Goal: Task Accomplishment & Management: Use online tool/utility

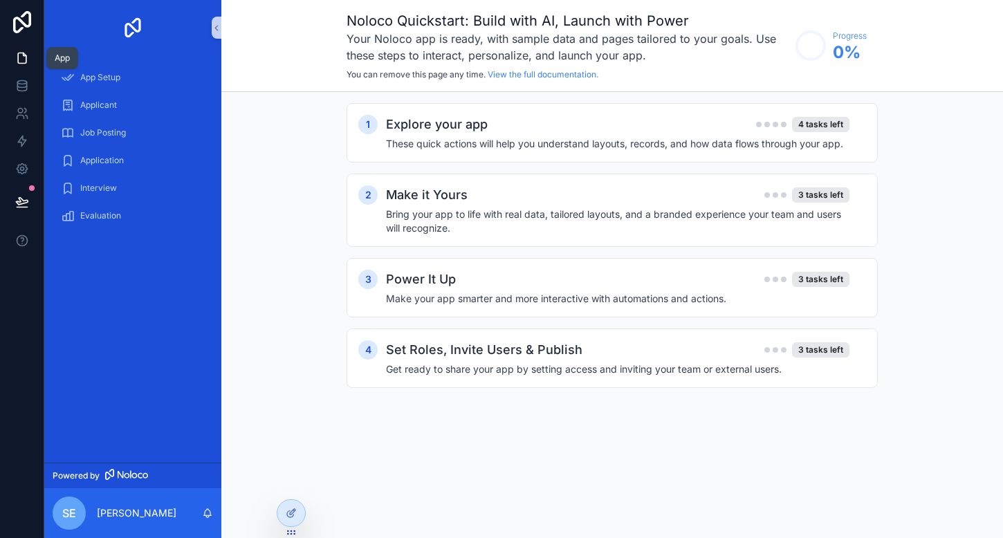
click at [24, 57] on icon at bounding box center [22, 58] width 14 height 14
click at [133, 86] on div "App Setup" at bounding box center [133, 77] width 144 height 22
click at [134, 116] on div "Applicant" at bounding box center [133, 105] width 144 height 22
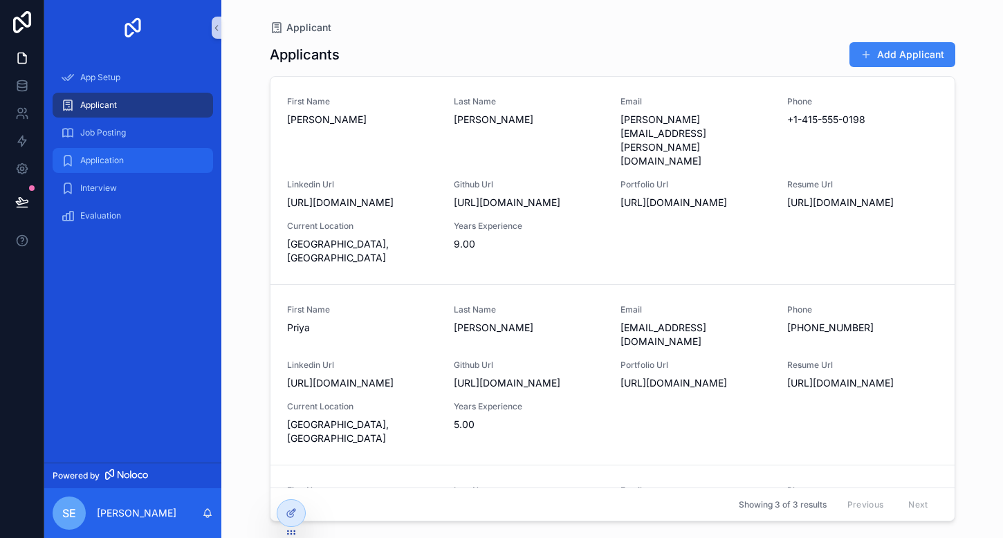
click at [129, 149] on div "Application" at bounding box center [133, 160] width 144 height 22
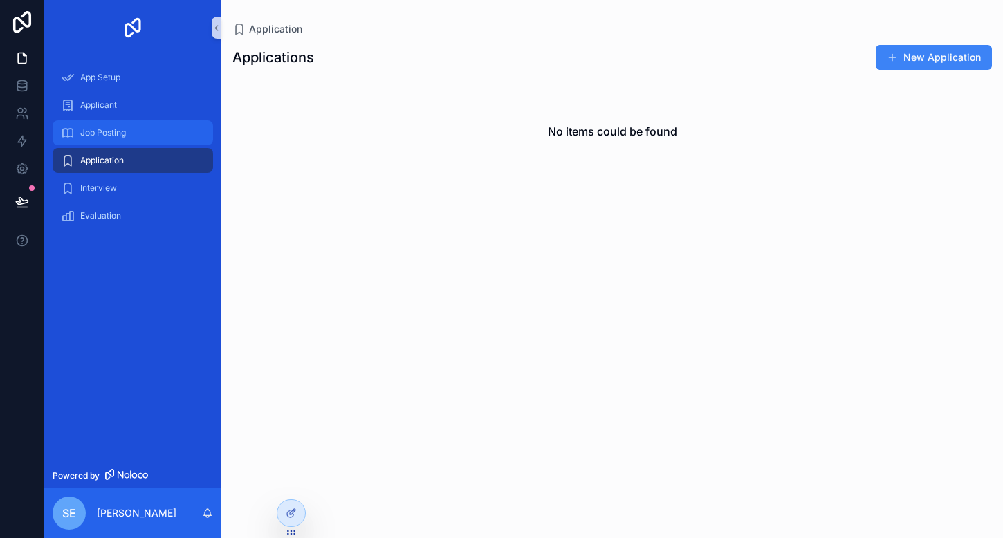
click at [133, 125] on div "Job Posting" at bounding box center [133, 133] width 144 height 22
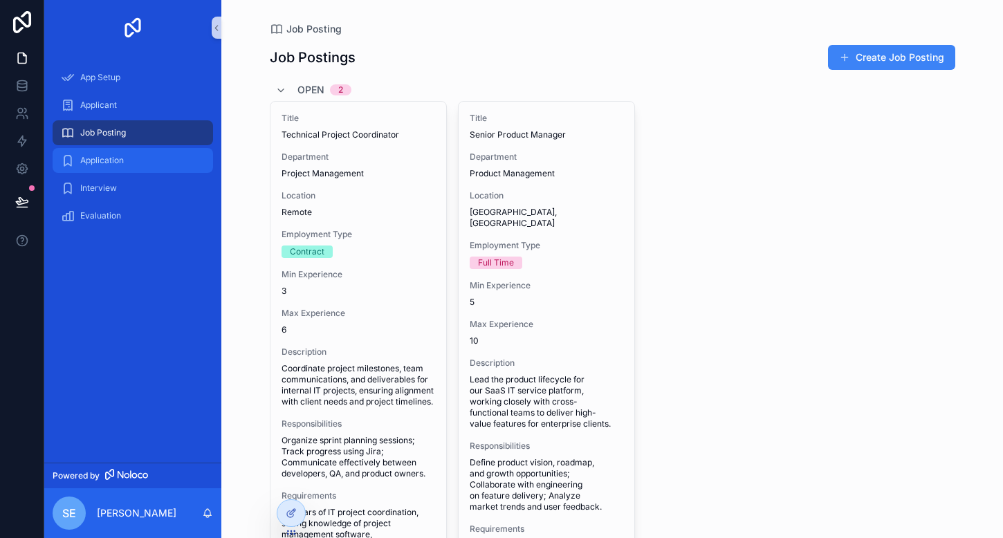
click at [131, 170] on div "Application" at bounding box center [133, 160] width 144 height 22
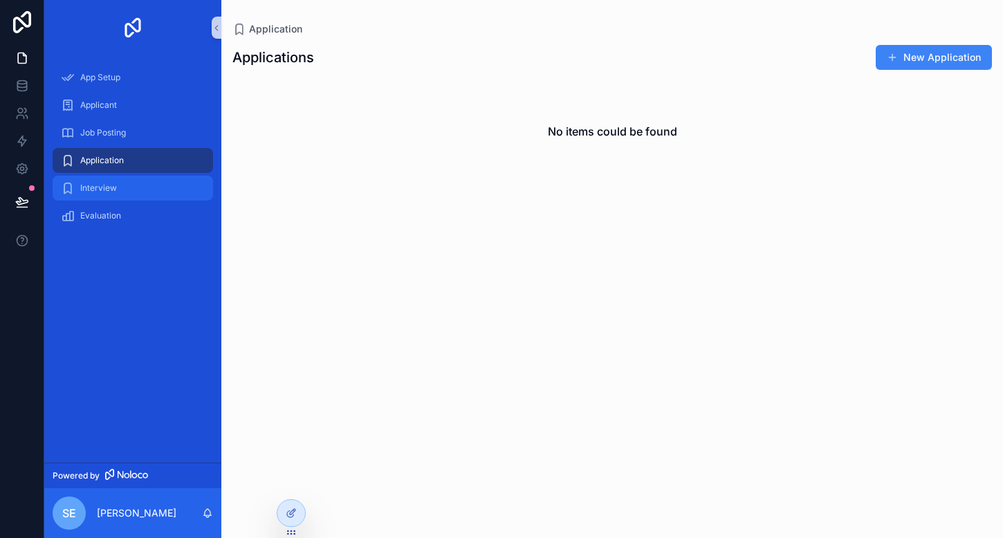
click at [131, 196] on div "Interview" at bounding box center [133, 188] width 144 height 22
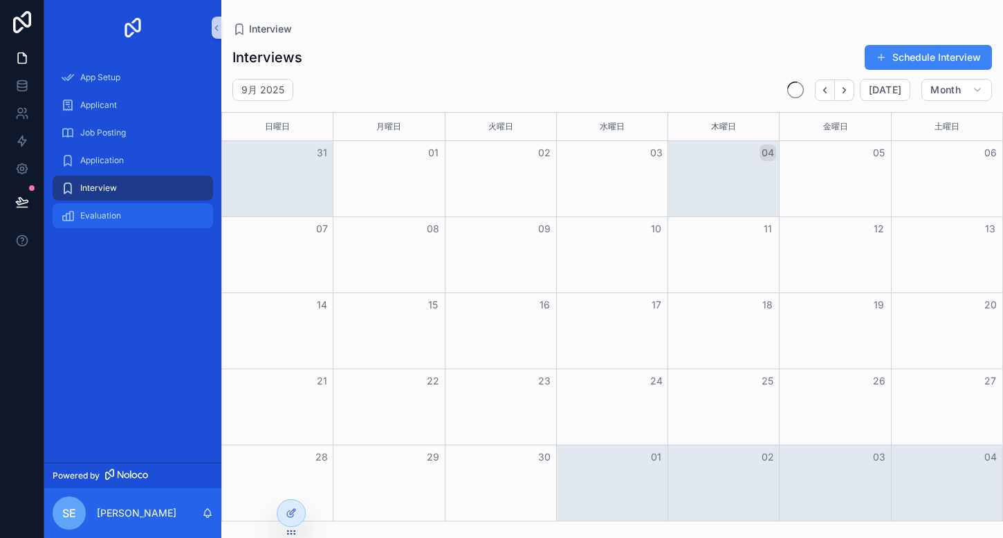
click at [131, 219] on div "Evaluation" at bounding box center [133, 216] width 144 height 22
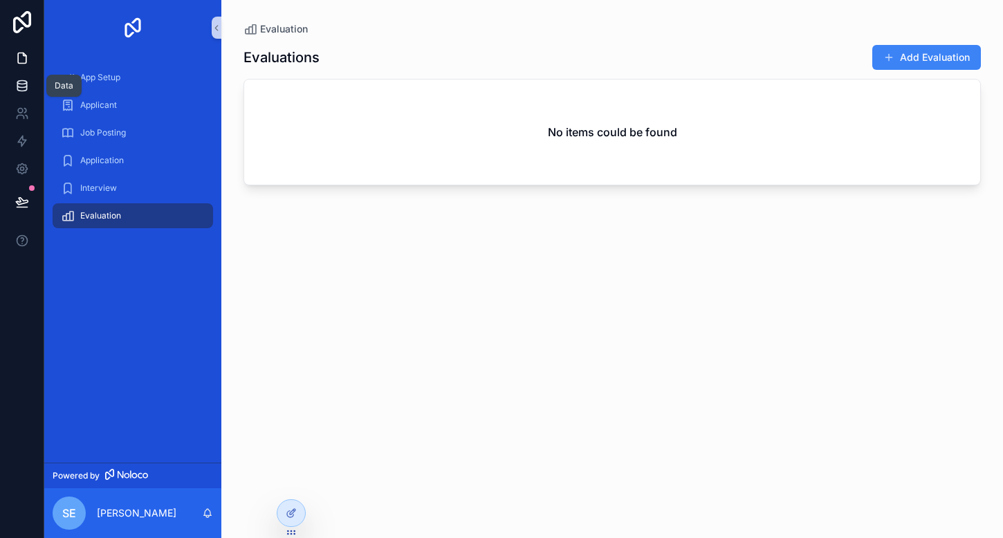
click at [27, 91] on icon at bounding box center [22, 86] width 14 height 14
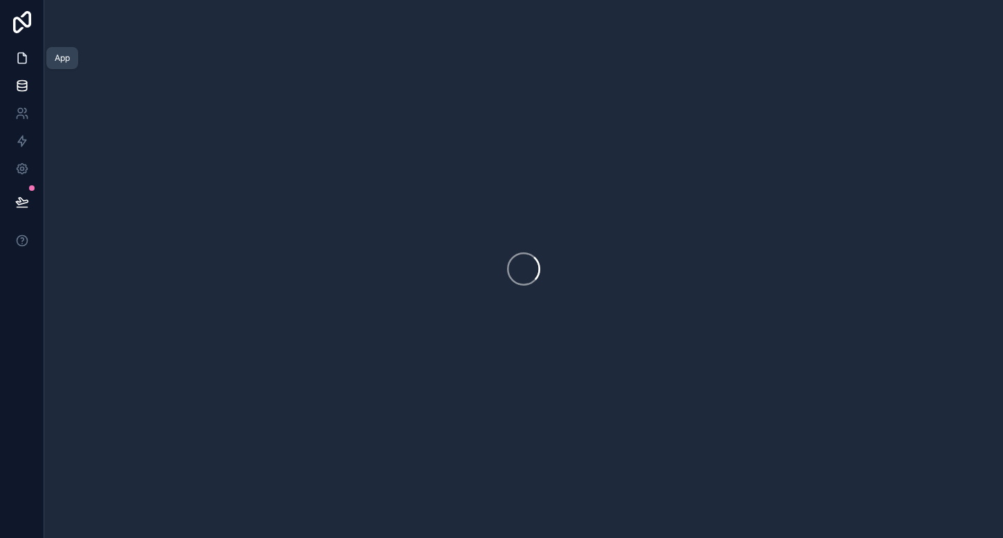
click at [27, 59] on icon at bounding box center [22, 58] width 14 height 14
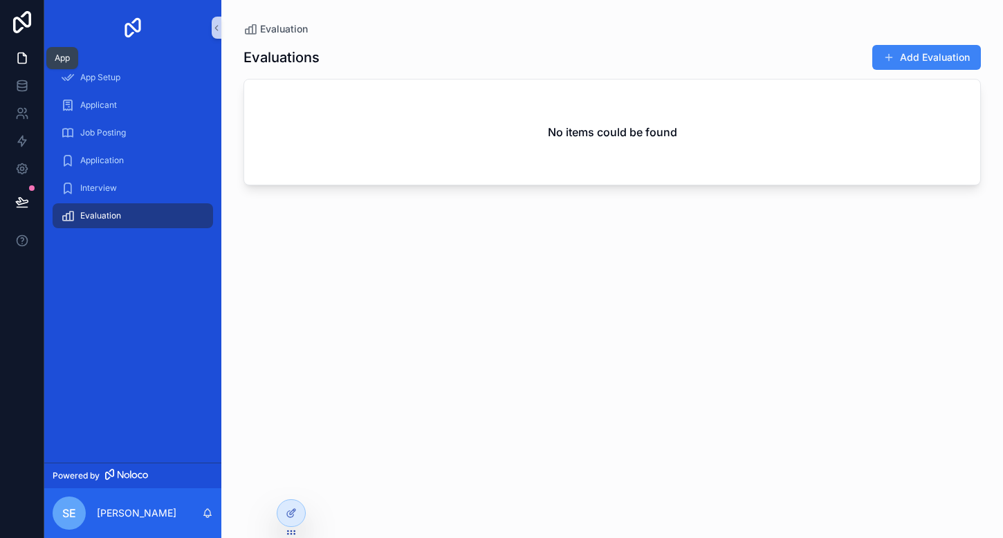
click at [27, 59] on icon at bounding box center [22, 58] width 14 height 14
click at [27, 87] on icon at bounding box center [22, 86] width 14 height 14
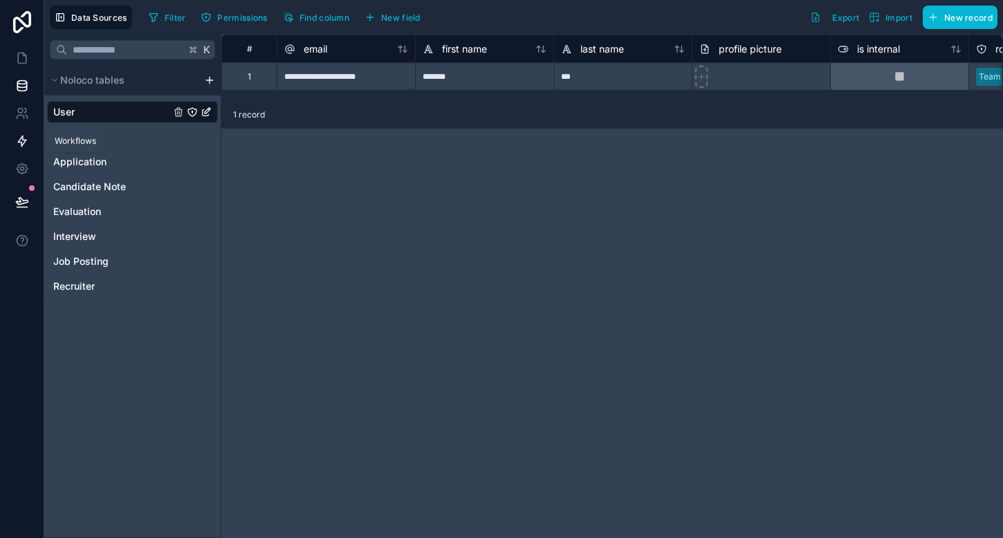
click at [24, 132] on link at bounding box center [22, 141] width 44 height 28
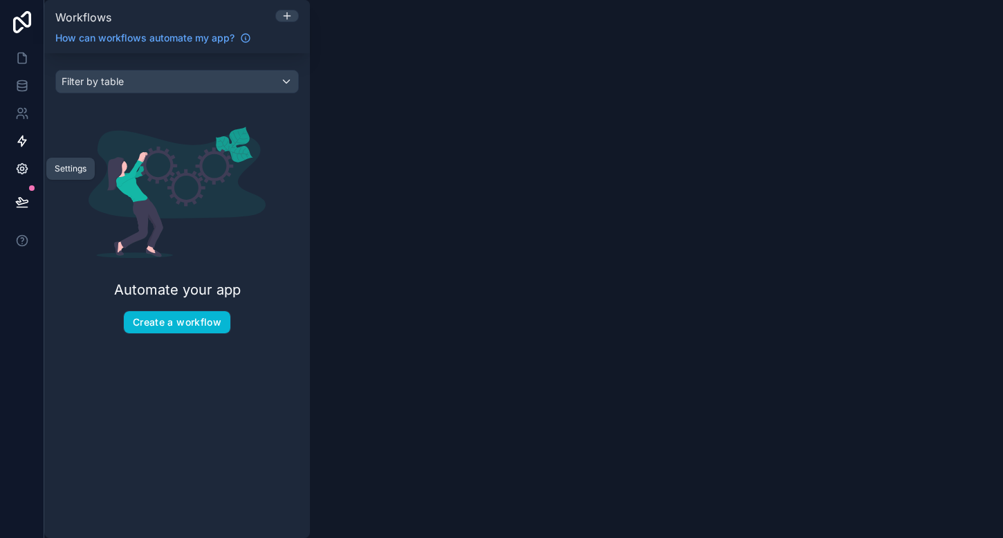
click at [24, 160] on link at bounding box center [22, 169] width 44 height 28
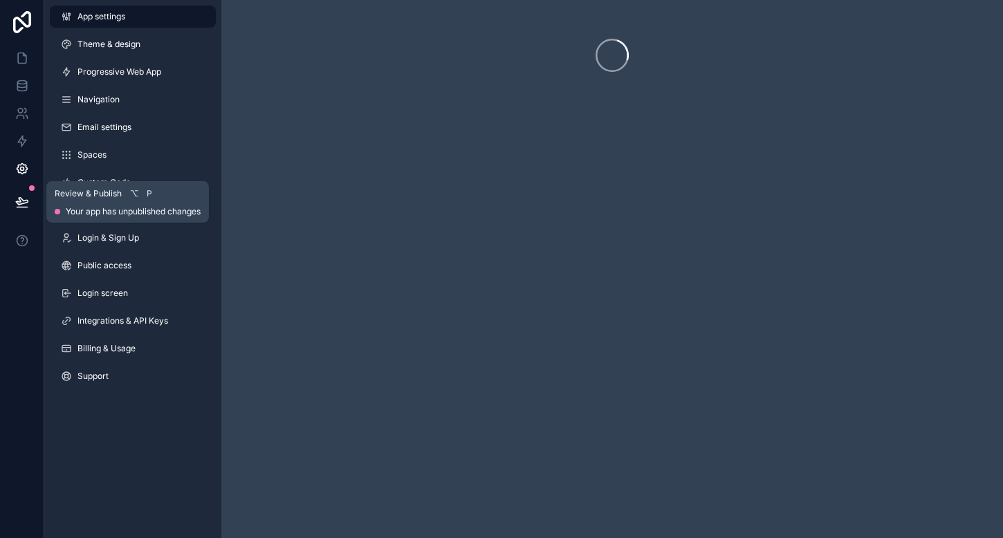
click at [26, 210] on button at bounding box center [22, 202] width 30 height 39
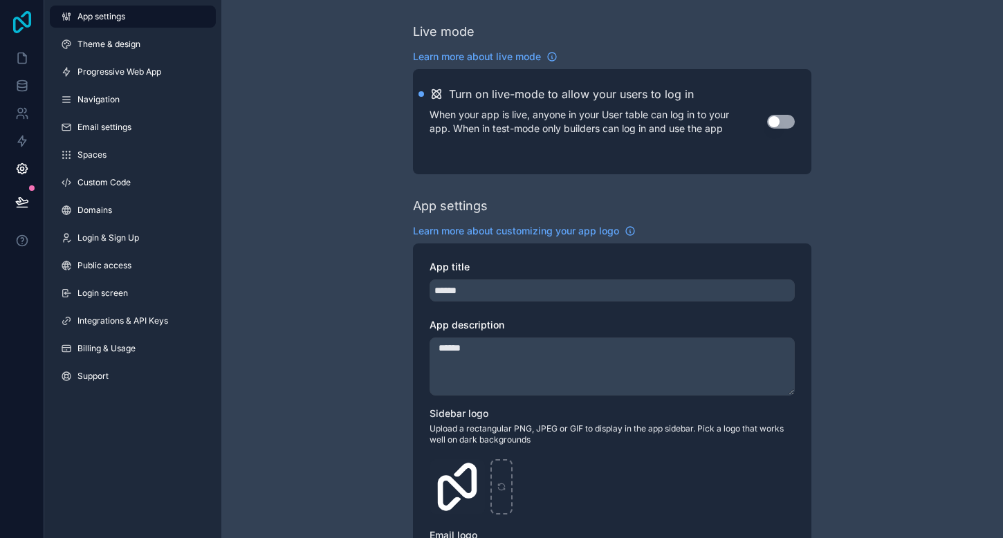
click at [28, 23] on icon at bounding box center [22, 22] width 28 height 22
click at [20, 62] on icon at bounding box center [22, 58] width 14 height 14
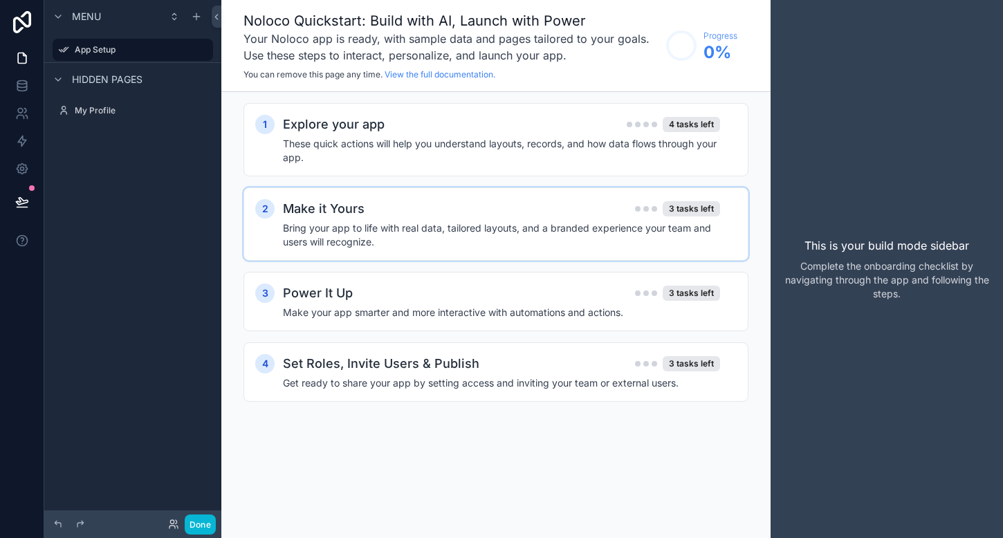
click at [377, 258] on div "2 Make it Yours 3 tasks left Bring your app to life with real data, tailored la…" at bounding box center [496, 224] width 505 height 73
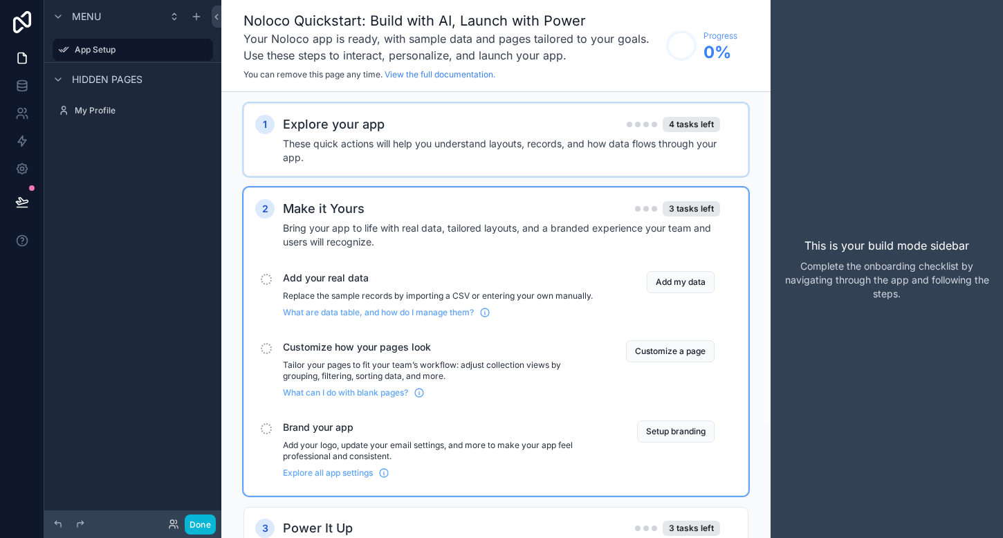
click at [407, 133] on div "Explore your app 4 tasks left" at bounding box center [501, 124] width 437 height 19
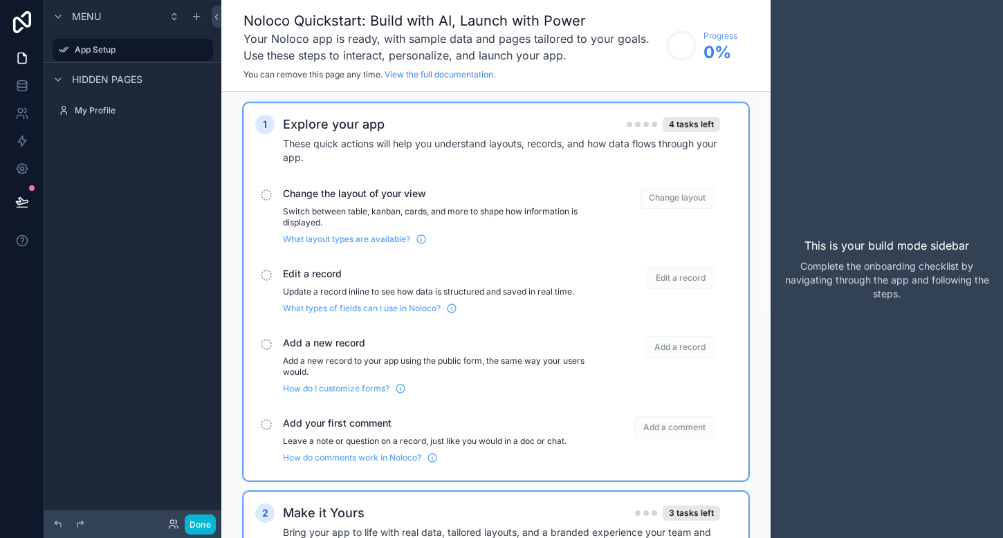
click at [96, 87] on div "Hidden pages" at bounding box center [96, 79] width 93 height 17
click at [97, 71] on div "Hidden pages" at bounding box center [96, 79] width 93 height 17
click at [99, 118] on div "My Profile" at bounding box center [133, 110] width 116 height 17
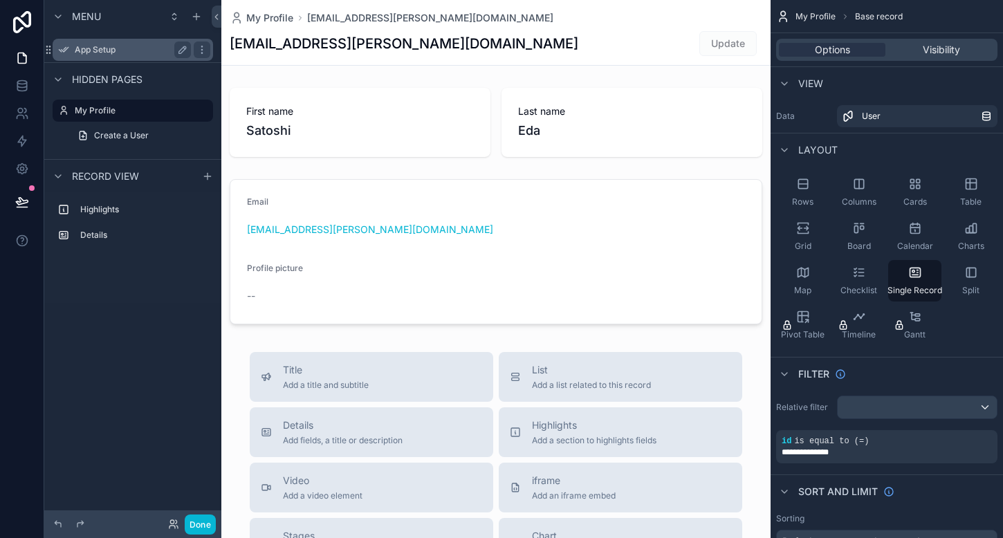
click at [104, 52] on label "App Setup" at bounding box center [130, 49] width 111 height 11
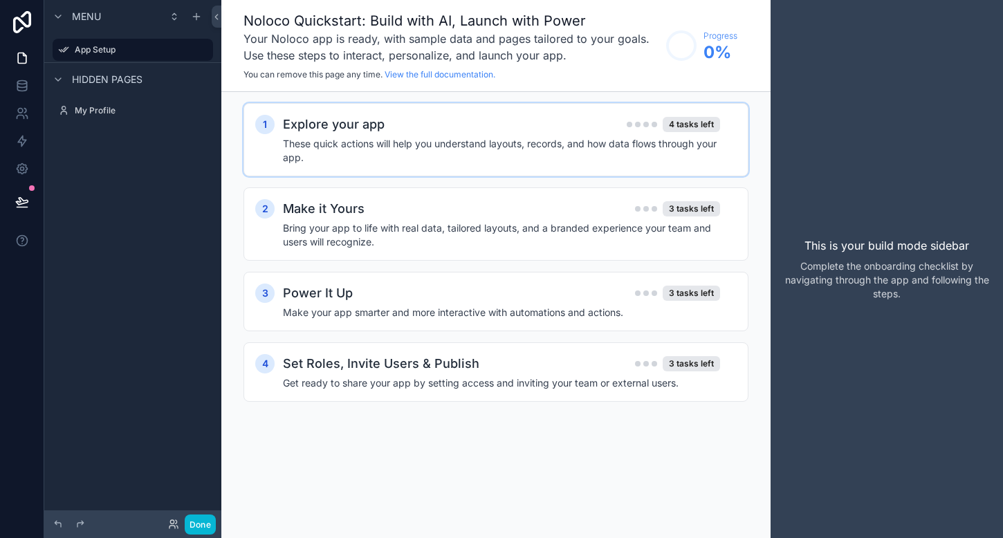
click at [313, 151] on h4 "These quick actions will help you understand layouts, records, and how data flo…" at bounding box center [501, 151] width 437 height 28
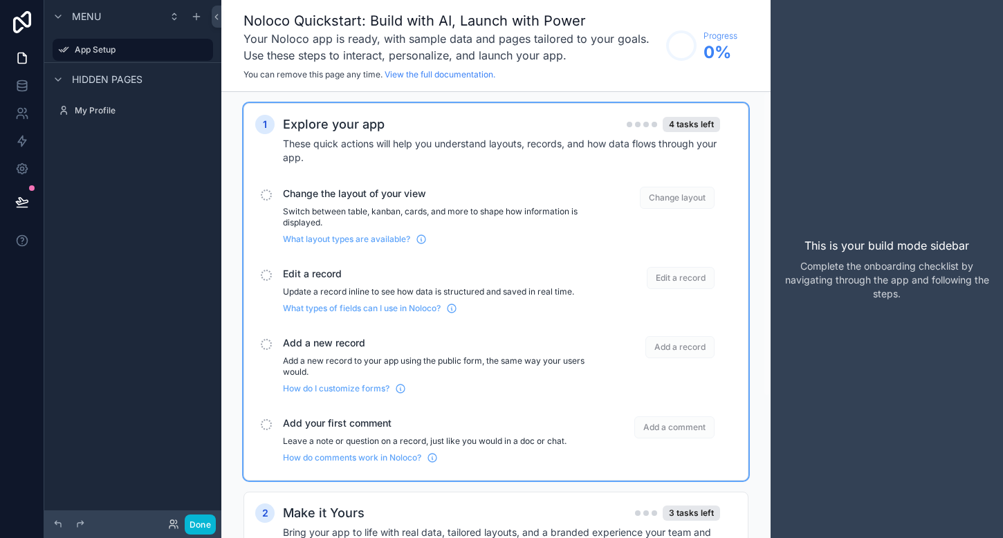
click at [383, 217] on p "Switch between table, kanban, cards, and more to shape how information is displ…" at bounding box center [438, 217] width 310 height 22
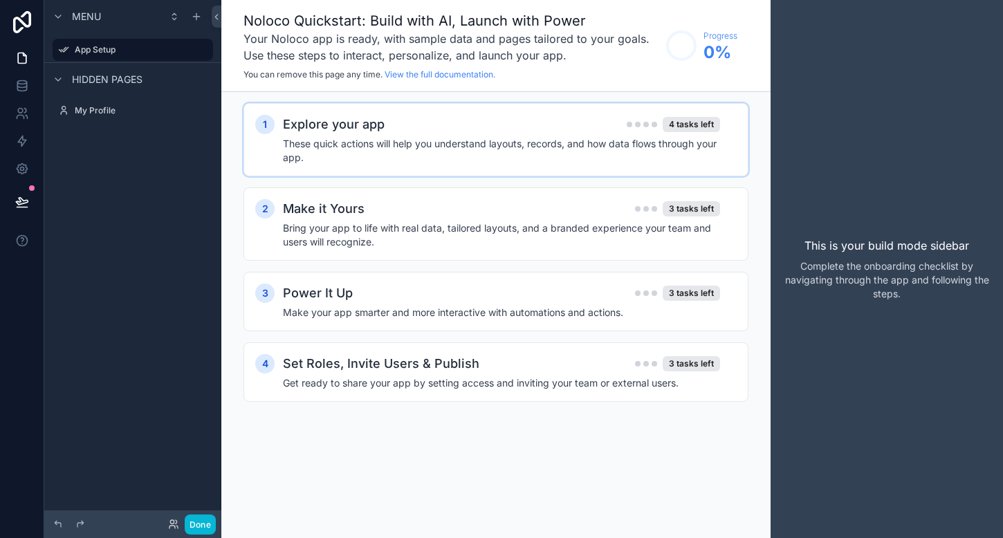
click at [412, 165] on div "1 Explore your app 4 tasks left These quick actions will help you understand la…" at bounding box center [496, 139] width 505 height 73
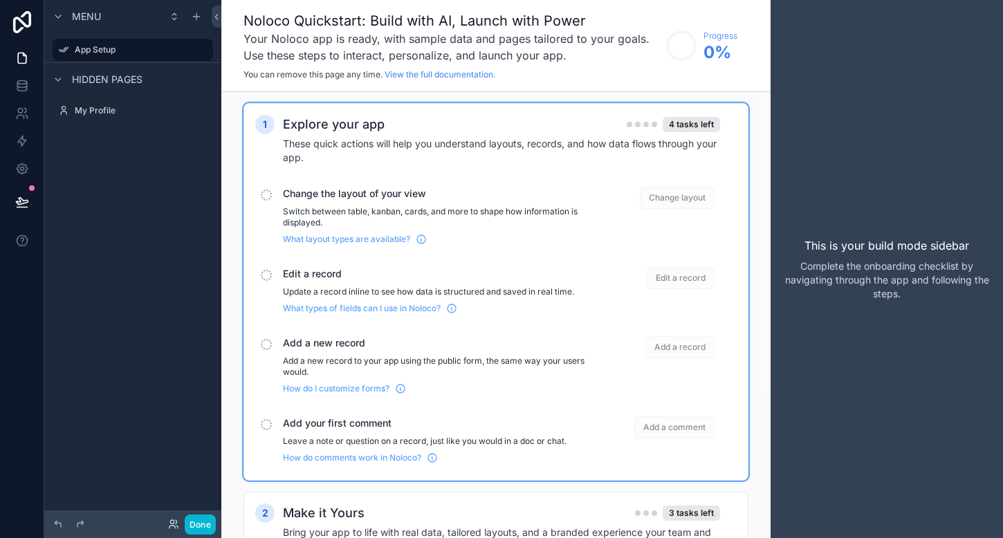
click at [668, 212] on div "Change layout" at bounding box center [659, 216] width 111 height 58
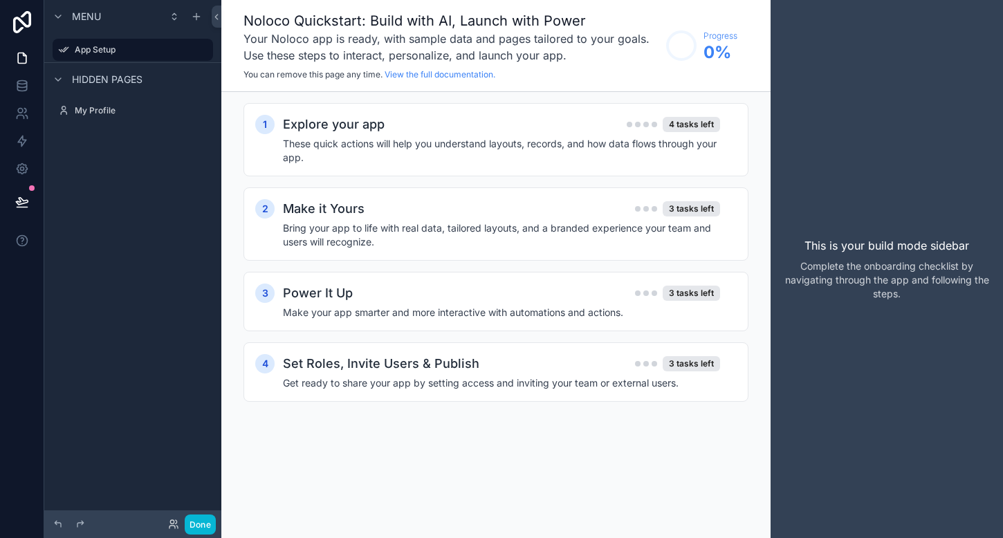
click at [325, 145] on h4 "These quick actions will help you understand layouts, records, and how data flo…" at bounding box center [501, 151] width 437 height 28
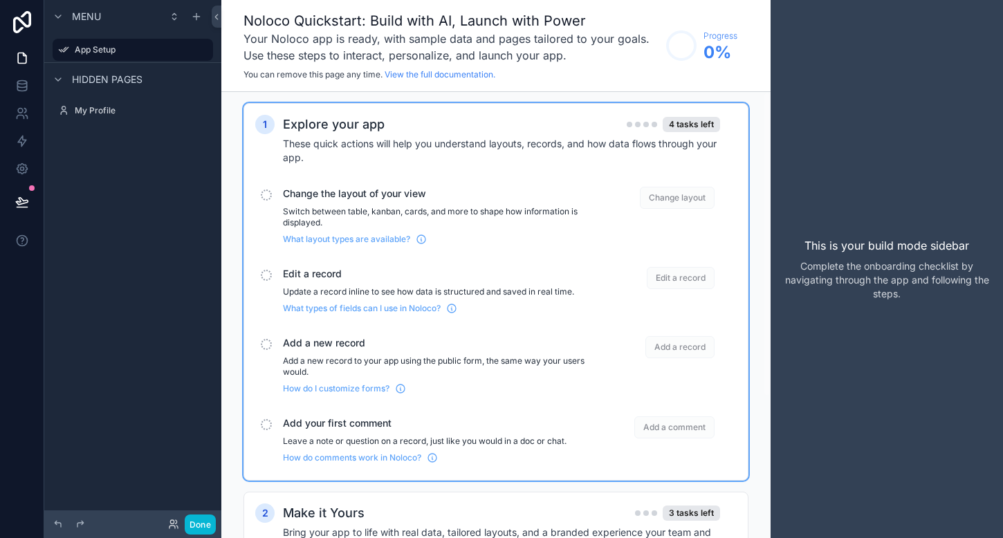
click at [265, 197] on div "scrollable content" at bounding box center [266, 195] width 11 height 11
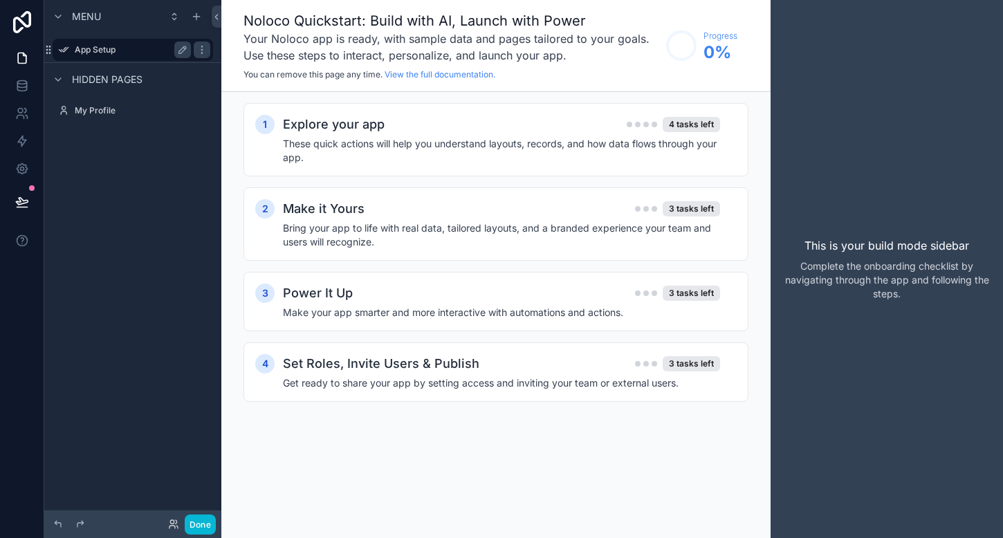
click at [89, 47] on label "App Setup" at bounding box center [130, 49] width 111 height 11
click at [177, 50] on icon "scrollable content" at bounding box center [182, 49] width 11 height 11
click at [87, 108] on label "My Profile" at bounding box center [130, 110] width 111 height 11
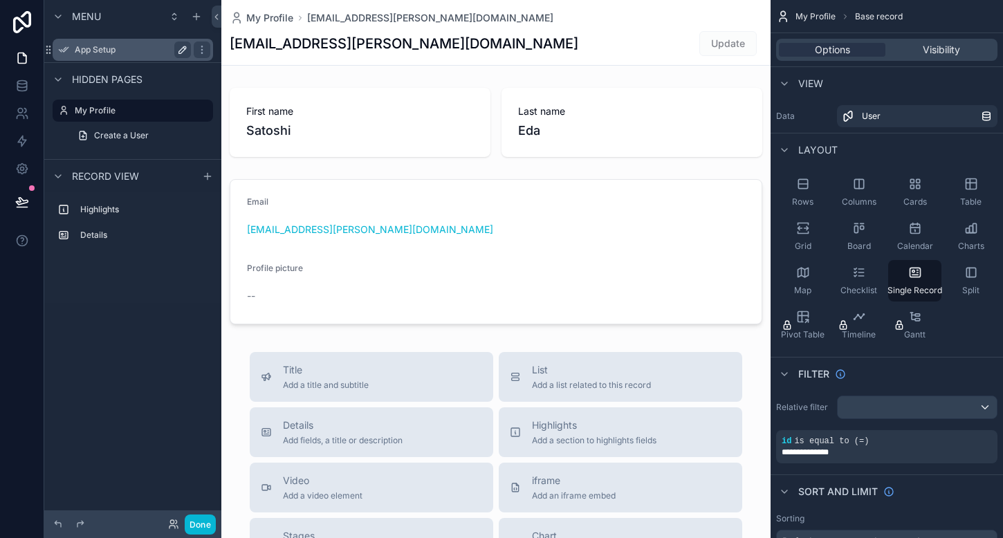
click at [99, 60] on div "App Setup" at bounding box center [132, 50] width 155 height 22
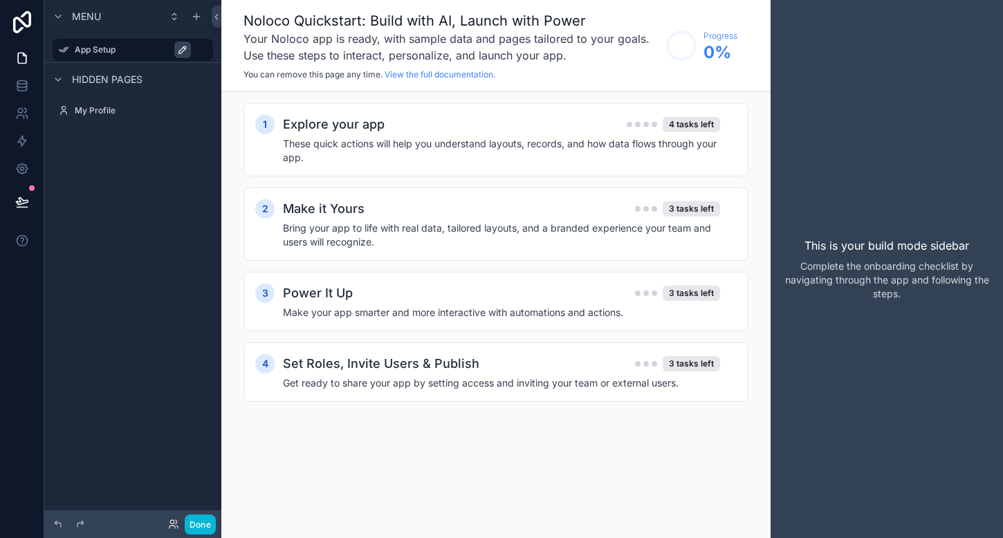
click at [95, 76] on span "Hidden pages" at bounding box center [107, 80] width 71 height 14
click at [98, 87] on div "Hidden pages" at bounding box center [96, 79] width 93 height 17
click at [197, 19] on icon "scrollable content" at bounding box center [197, 16] width 0 height 6
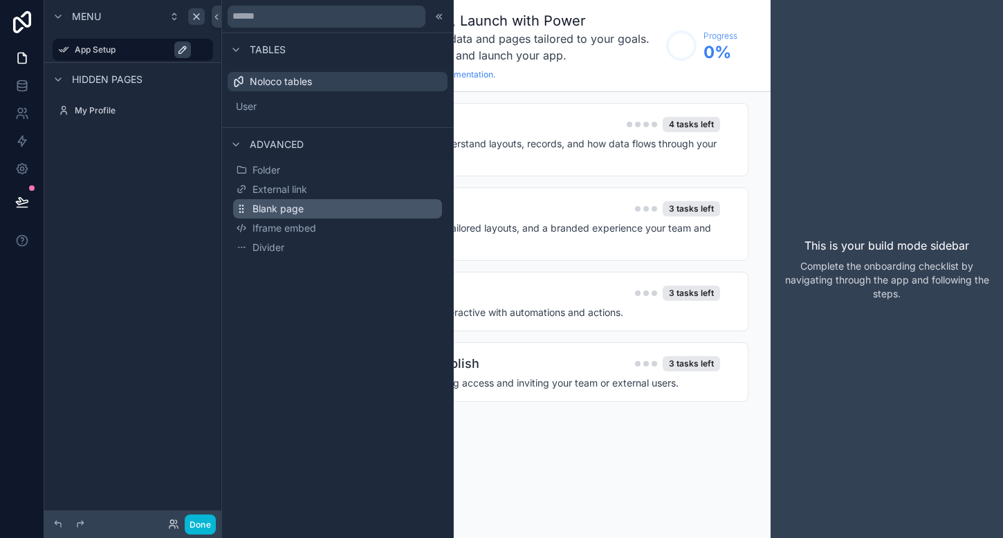
click at [275, 210] on span "Blank page" at bounding box center [278, 209] width 51 height 14
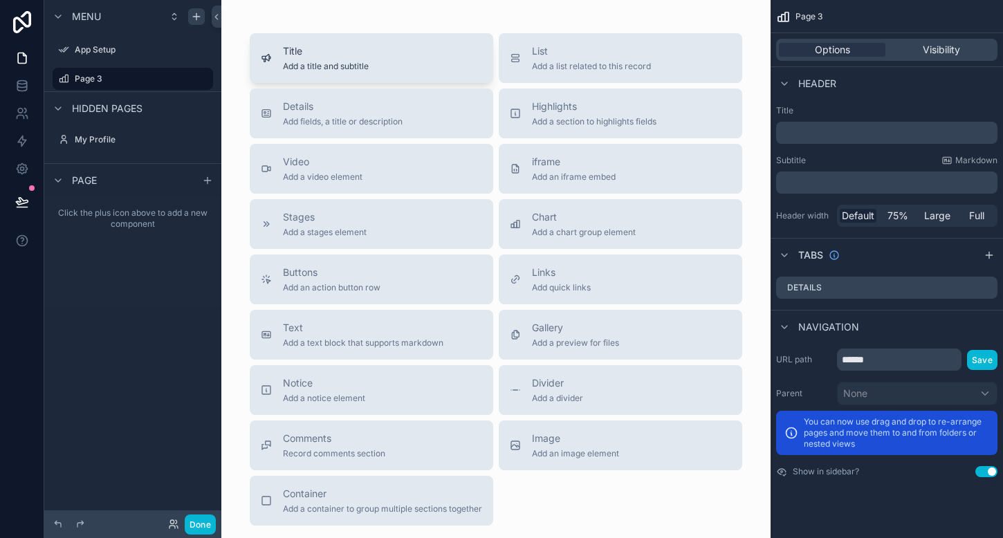
click at [317, 70] on span "Add a title and subtitle" at bounding box center [326, 66] width 86 height 11
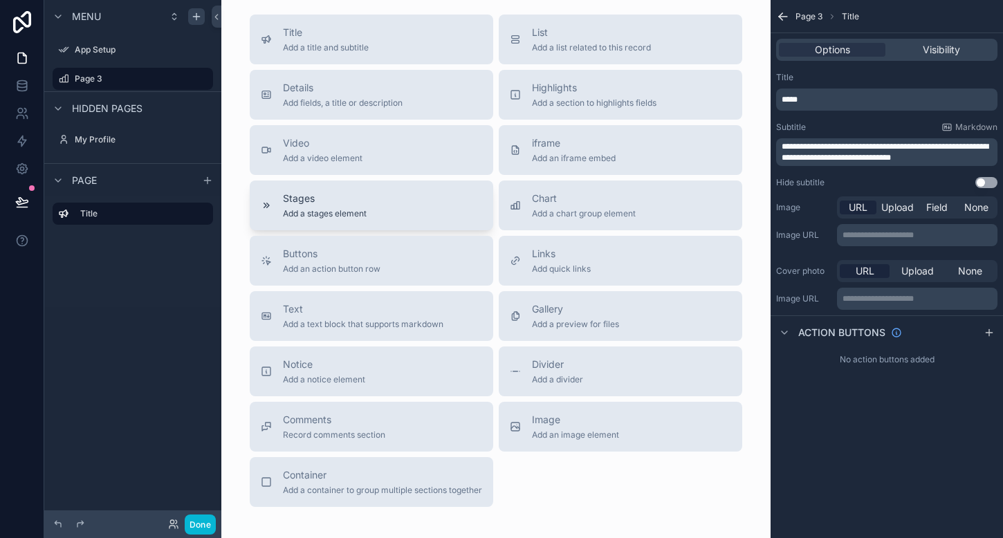
scroll to position [74, 0]
click at [547, 222] on button "Chart Add a chart group element" at bounding box center [621, 208] width 244 height 50
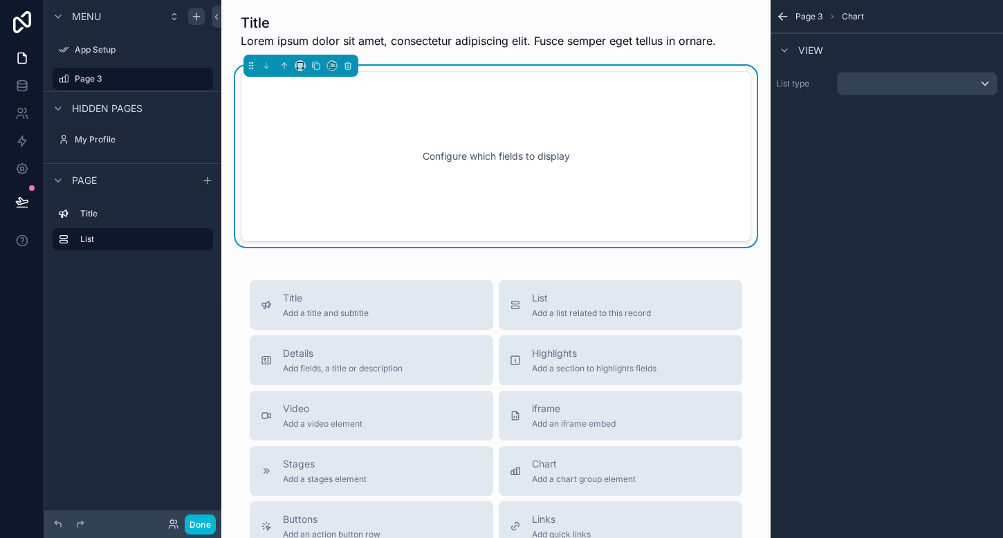
scroll to position [0, 0]
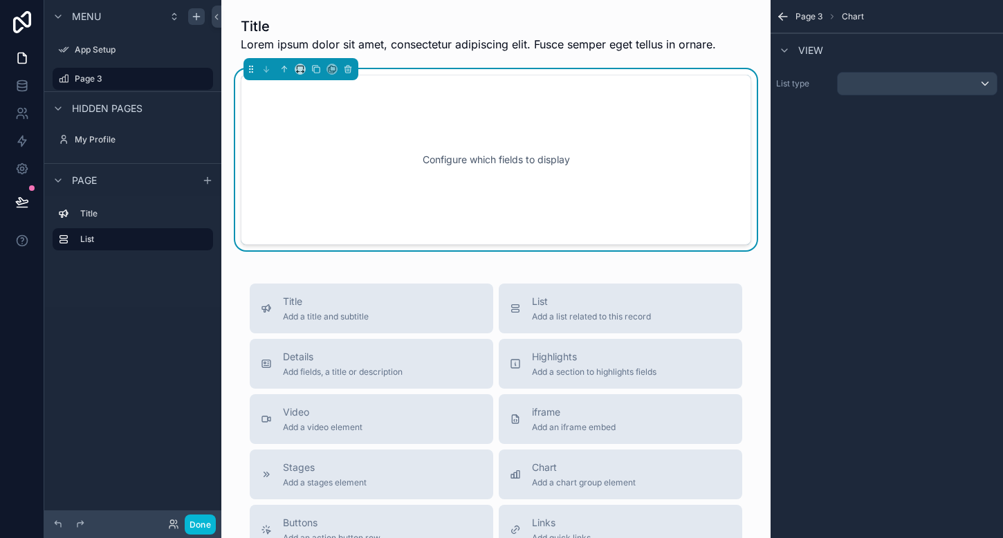
click at [494, 173] on div "Configure which fields to display" at bounding box center [496, 160] width 465 height 125
